Goal: Information Seeking & Learning: Learn about a topic

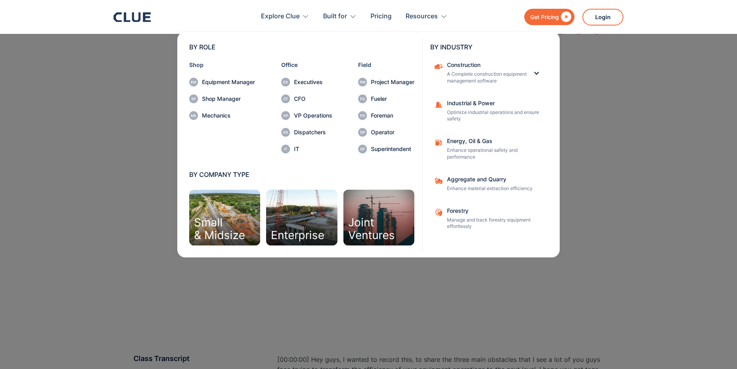
click at [474, 183] on div "Aggregate and Quarry Enhance material extraction efficiency" at bounding box center [495, 184] width 96 height 16
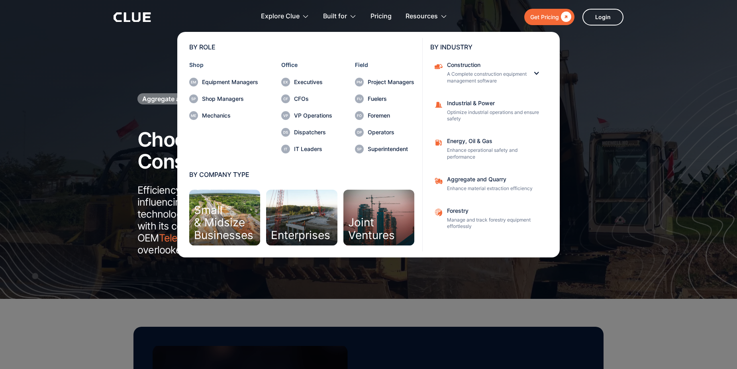
click at [315, 134] on div "Dispatchers" at bounding box center [313, 132] width 38 height 6
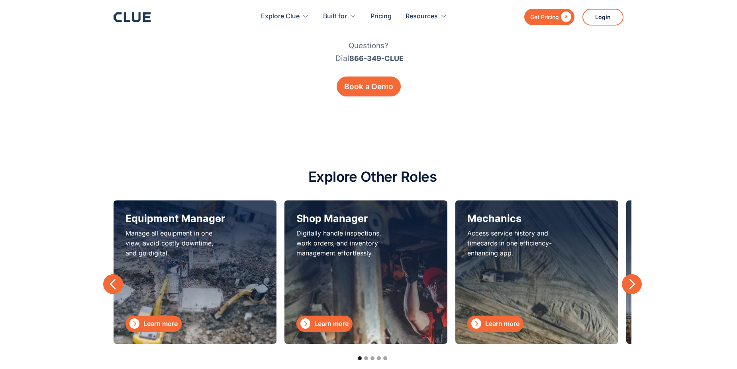
scroll to position [2111, 0]
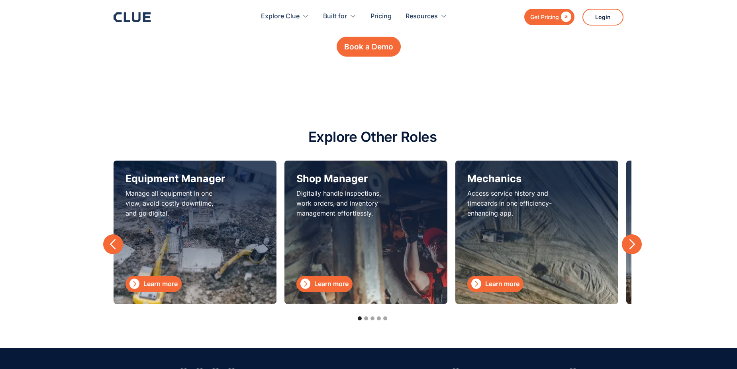
click at [149, 283] on div "Learn more" at bounding box center [160, 284] width 34 height 10
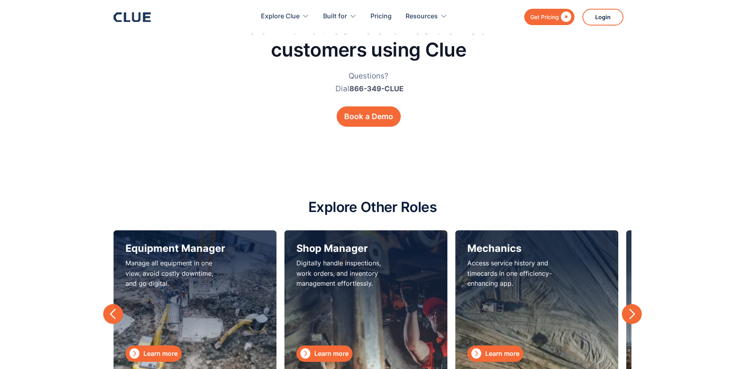
scroll to position [2629, 0]
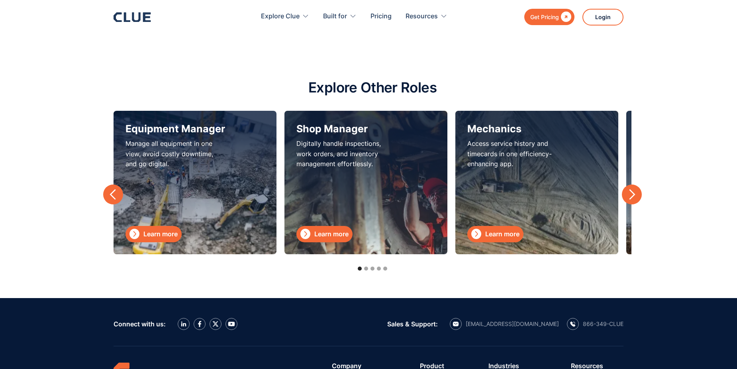
click at [495, 153] on p "Access service history and timecards in one efficiency-enhancing app." at bounding box center [517, 154] width 100 height 30
click at [485, 230] on link " Learn more" at bounding box center [495, 234] width 56 height 16
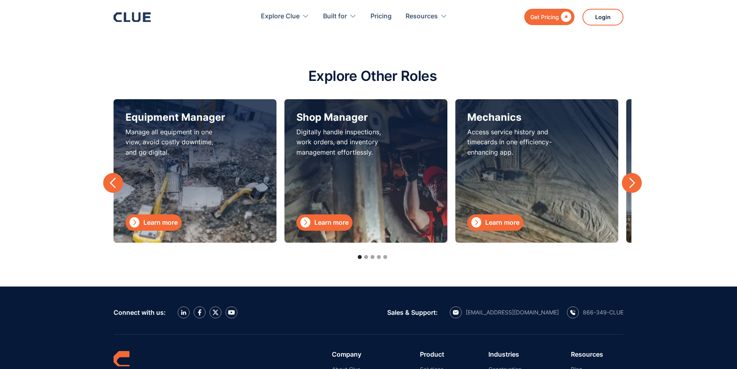
scroll to position [2589, 0]
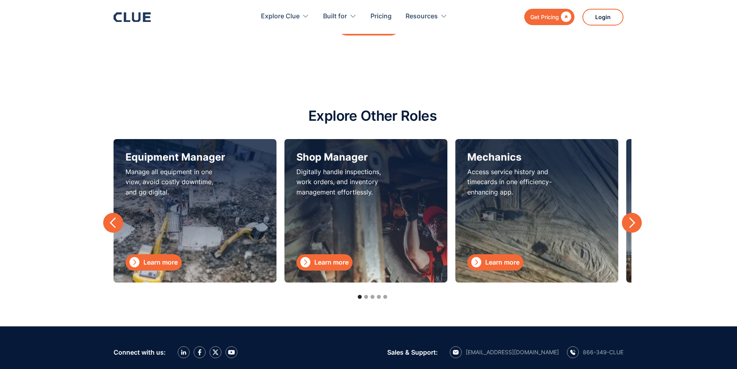
click at [637, 229] on div "next slide" at bounding box center [632, 223] width 12 height 12
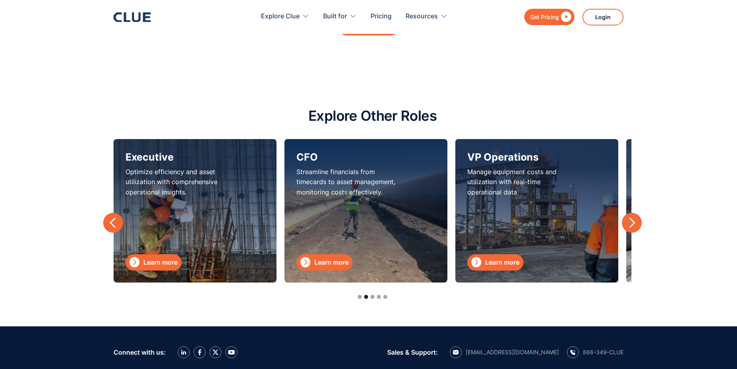
click at [327, 267] on div "Learn more" at bounding box center [331, 262] width 34 height 10
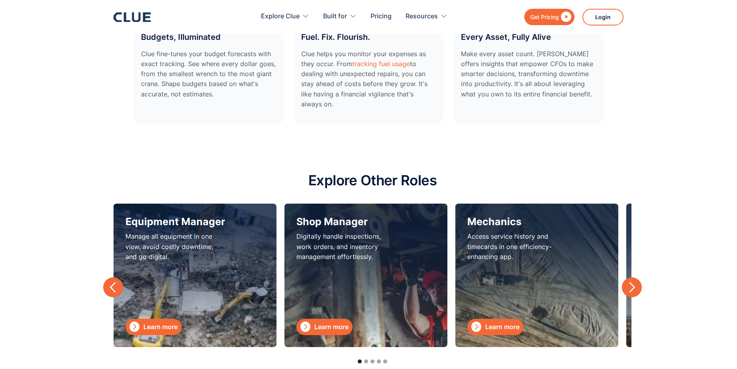
scroll to position [2350, 0]
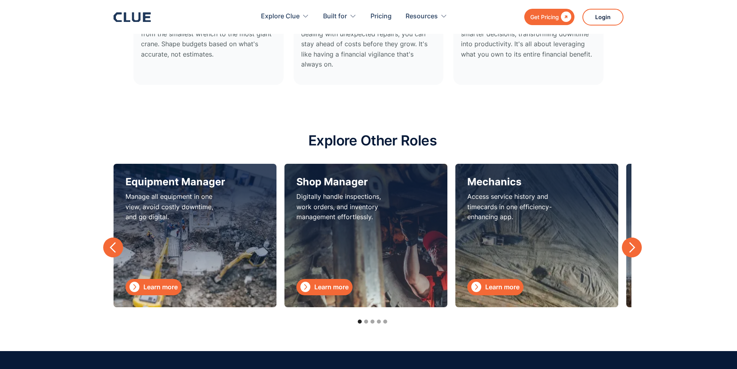
click at [629, 247] on div "next slide" at bounding box center [632, 247] width 12 height 12
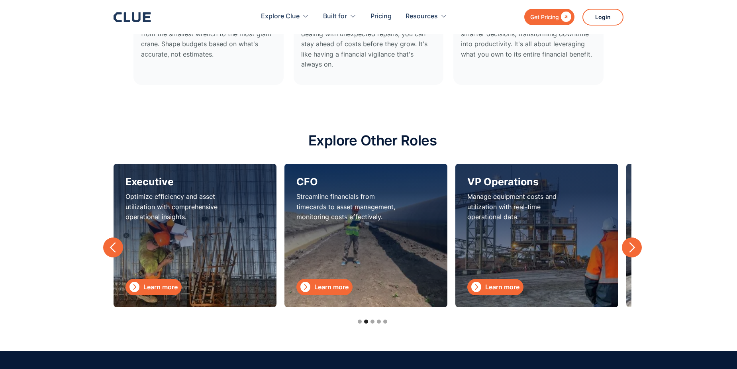
click at [159, 287] on div "Learn more" at bounding box center [160, 287] width 34 height 10
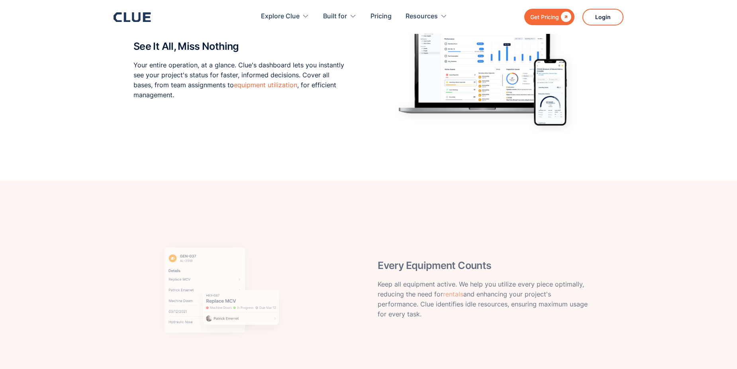
scroll to position [757, 0]
